Goal: Navigation & Orientation: Find specific page/section

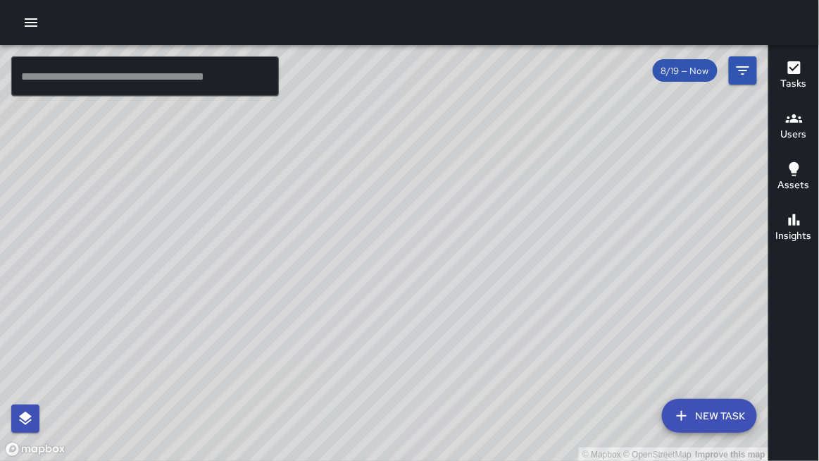
drag, startPoint x: 459, startPoint y: 159, endPoint x: 523, endPoint y: 147, distance: 65.3
click at [523, 147] on div "© Mapbox © OpenStreetMap Improve this map" at bounding box center [384, 253] width 769 height 416
click at [515, 154] on div "© Mapbox © OpenStreetMap Improve this map" at bounding box center [384, 253] width 769 height 416
drag, startPoint x: 515, startPoint y: 154, endPoint x: 517, endPoint y: 183, distance: 29.7
click at [515, 184] on div "© Mapbox © OpenStreetMap Improve this map" at bounding box center [384, 253] width 769 height 416
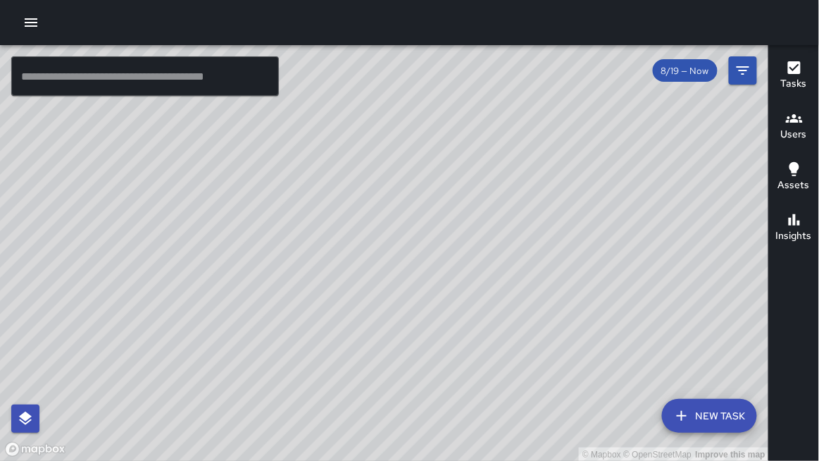
click at [518, 182] on div "© Mapbox © OpenStreetMap Improve this map" at bounding box center [384, 253] width 769 height 416
click at [516, 185] on div "© Mapbox © OpenStreetMap Improve this map" at bounding box center [384, 253] width 769 height 416
click at [516, 187] on div "© Mapbox © OpenStreetMap Improve this map" at bounding box center [384, 253] width 769 height 416
drag, startPoint x: 378, startPoint y: 213, endPoint x: 413, endPoint y: 202, distance: 36.3
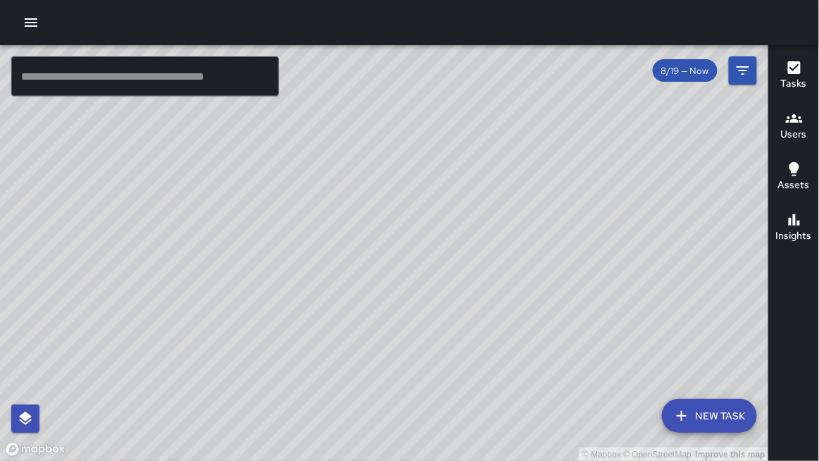
click at [413, 202] on div "© Mapbox © OpenStreetMap Improve this map" at bounding box center [384, 253] width 769 height 416
